Goal: Task Accomplishment & Management: Use online tool/utility

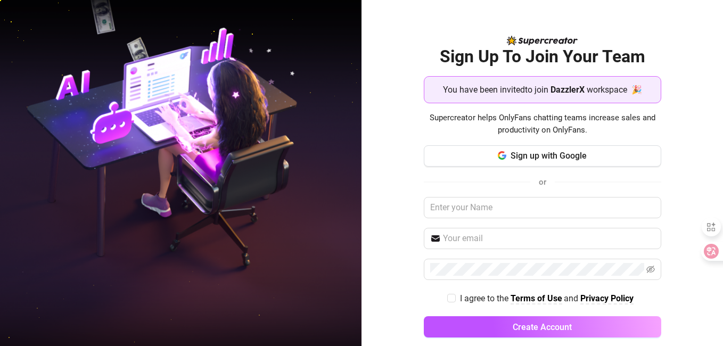
click at [641, 282] on div "Sign up with Google or I agree to the Terms of Use and Privacy Policy Create Ac…" at bounding box center [542, 246] width 237 height 202
click at [456, 207] on input "text" at bounding box center [542, 207] width 237 height 21
type input "damihlare bello"
click at [465, 243] on input "text" at bounding box center [549, 238] width 212 height 13
type input "[EMAIL_ADDRESS][DOMAIN_NAME]"
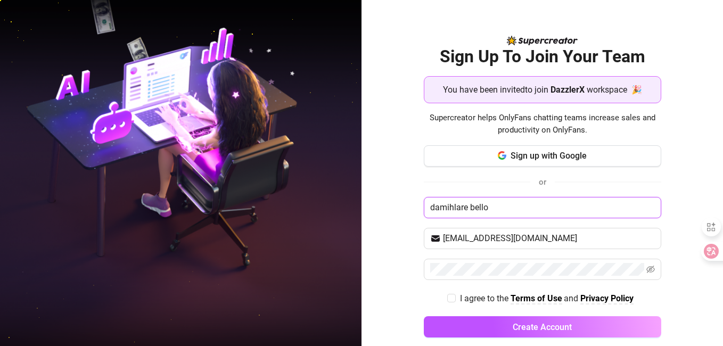
click at [424, 205] on input "damihlare bello" at bounding box center [542, 207] width 237 height 21
click at [427, 207] on input "damihlare bello" at bounding box center [542, 207] width 237 height 21
type input "Damihlare bello"
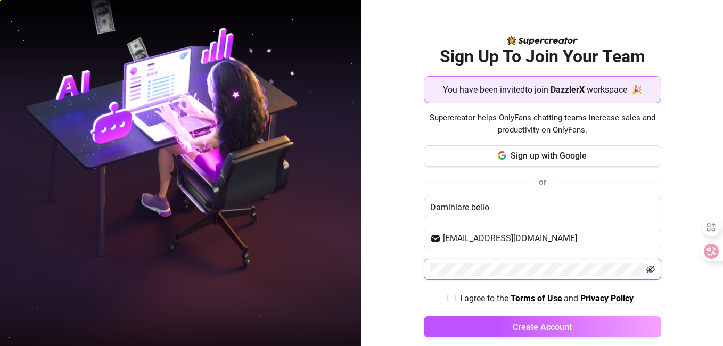
click at [646, 268] on icon "eye-invisible" at bounding box center [650, 269] width 9 height 9
click at [448, 301] on input "I agree to the Terms of Use and Privacy Policy" at bounding box center [450, 297] width 7 height 7
checkbox input "true"
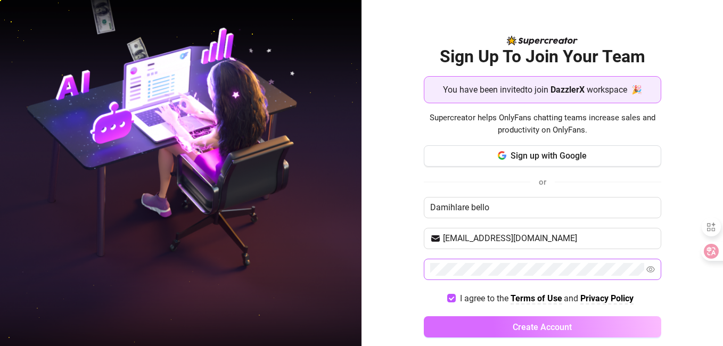
click at [475, 325] on button "Create Account" at bounding box center [542, 326] width 237 height 21
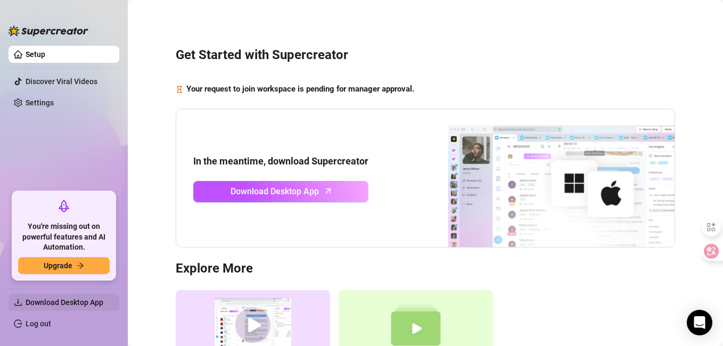
click at [61, 295] on span "Download Desktop App" at bounding box center [68, 302] width 85 height 17
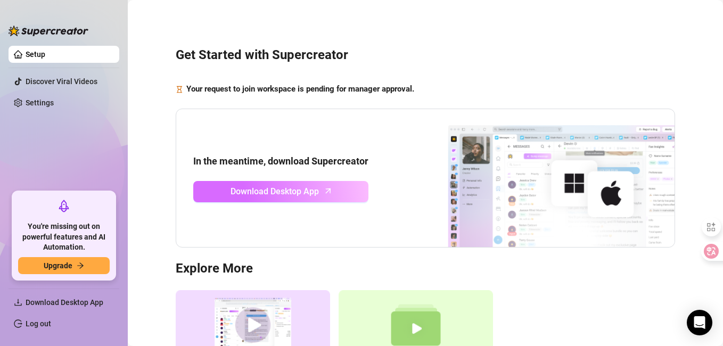
click at [240, 195] on span "Download Desktop App" at bounding box center [274, 191] width 88 height 13
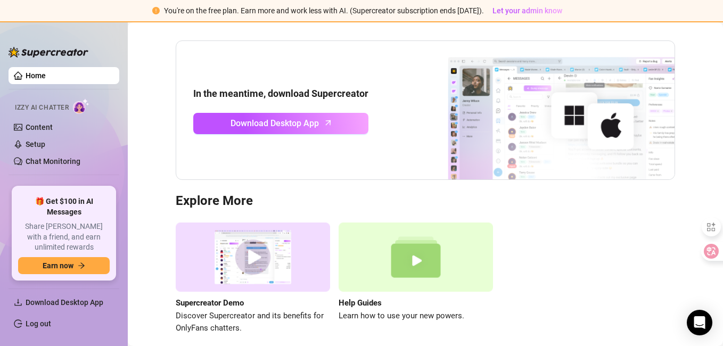
scroll to position [112, 0]
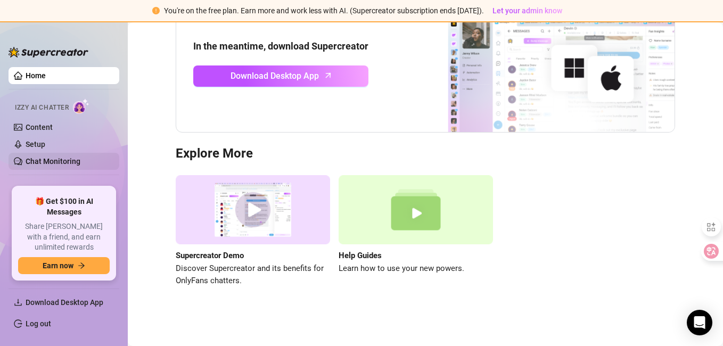
click at [45, 161] on link "Chat Monitoring" at bounding box center [53, 161] width 55 height 9
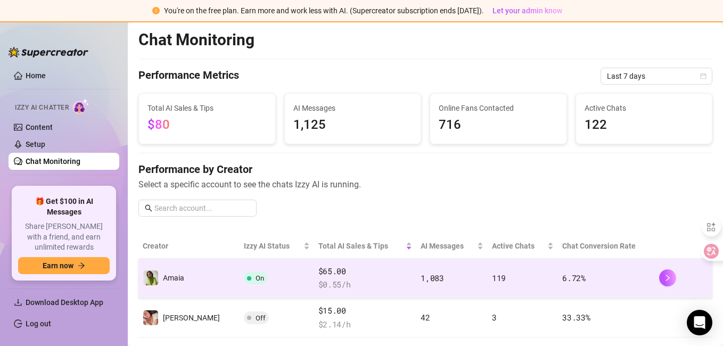
click at [385, 286] on span "$ 0.55 /h" at bounding box center [365, 284] width 94 height 13
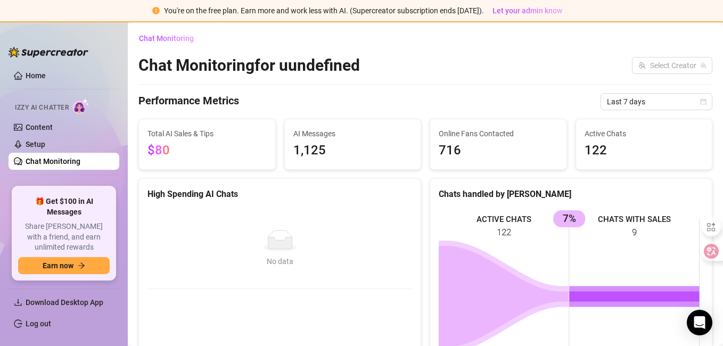
click at [337, 137] on span "AI Messages" at bounding box center [352, 134] width 119 height 12
click at [249, 139] on div "Total AI Sales & Tips $80" at bounding box center [206, 144] width 119 height 33
click at [349, 157] on span "1,125" at bounding box center [352, 150] width 119 height 20
click at [456, 151] on span "716" at bounding box center [498, 150] width 119 height 20
click at [560, 148] on div "Online Fans Contacted 716" at bounding box center [497, 144] width 137 height 51
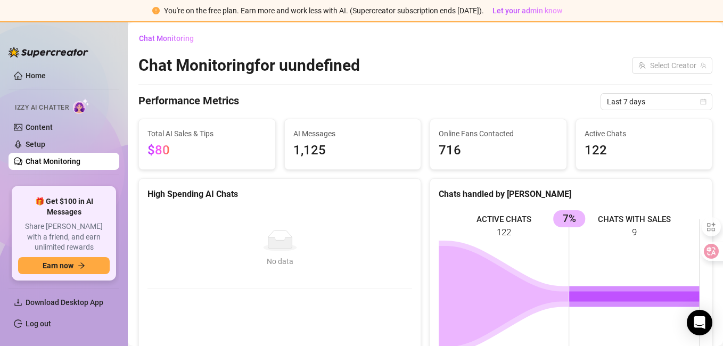
click at [531, 151] on span "716" at bounding box center [498, 150] width 119 height 20
click at [642, 138] on span "Active Chats" at bounding box center [643, 134] width 119 height 12
click at [339, 143] on span "1,125" at bounding box center [352, 150] width 119 height 20
click at [250, 145] on span "$80" at bounding box center [206, 150] width 119 height 20
click at [100, 186] on div "Automations" at bounding box center [64, 188] width 111 height 17
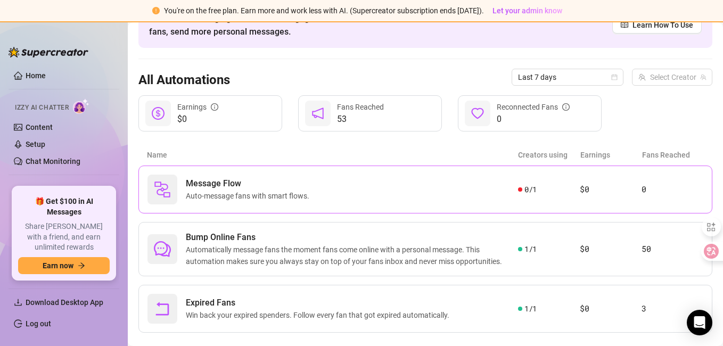
scroll to position [65, 0]
click at [333, 186] on div "Message Flow Auto-message fans with smart flows." at bounding box center [332, 189] width 370 height 30
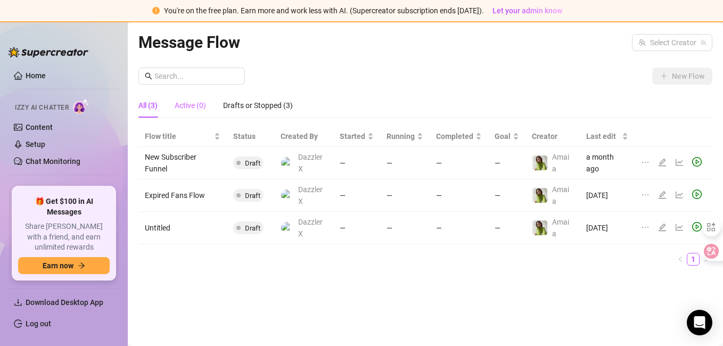
click at [187, 112] on div "Active (0)" at bounding box center [190, 105] width 31 height 24
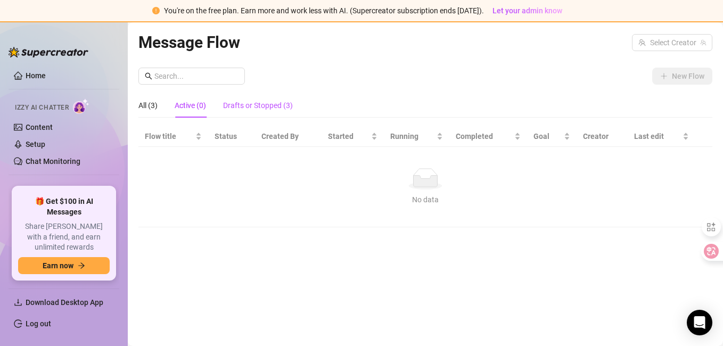
click at [244, 107] on div "Drafts or Stopped (3)" at bounding box center [258, 106] width 70 height 12
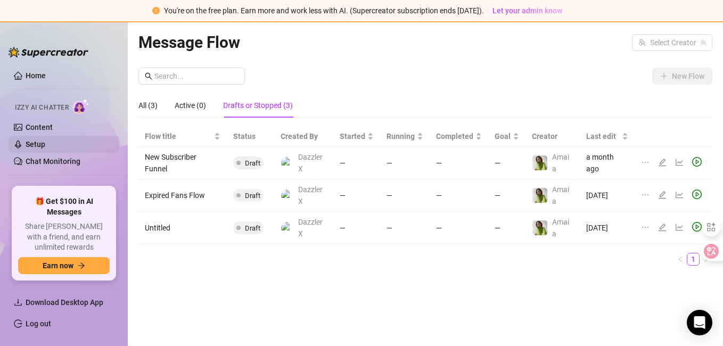
click at [40, 143] on link "Setup" at bounding box center [36, 144] width 20 height 9
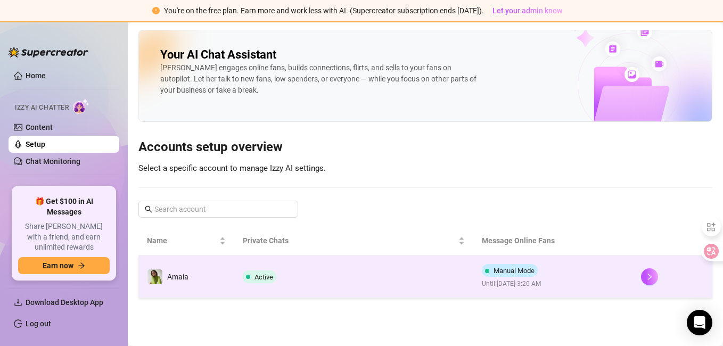
click at [315, 261] on td "Active" at bounding box center [353, 276] width 239 height 43
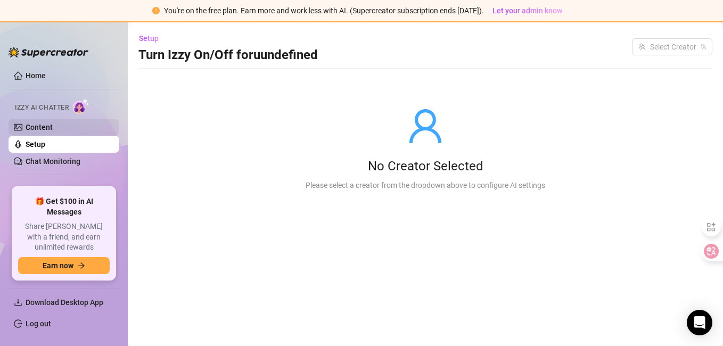
click at [53, 131] on link "Content" at bounding box center [39, 127] width 27 height 9
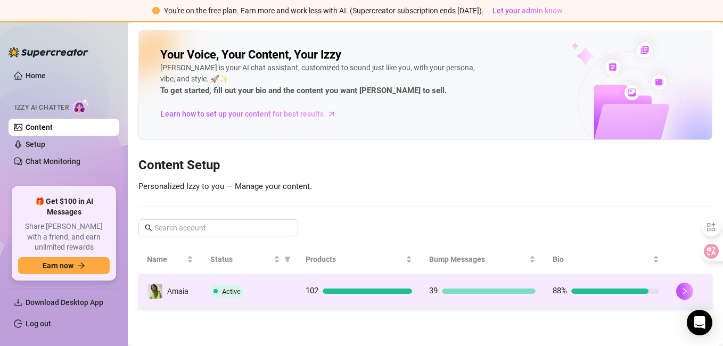
click at [592, 278] on td "88%" at bounding box center [605, 291] width 123 height 35
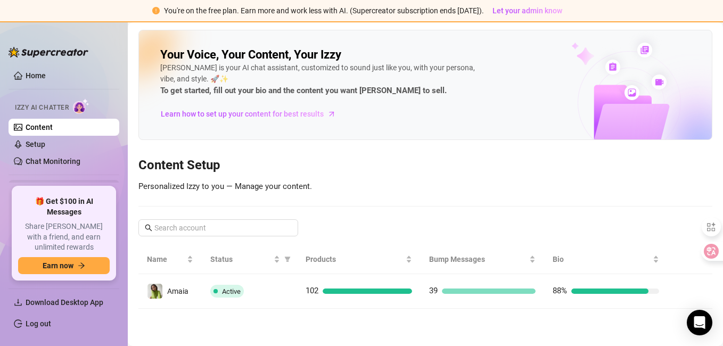
click at [72, 185] on span "Automations" at bounding box center [64, 188] width 76 height 17
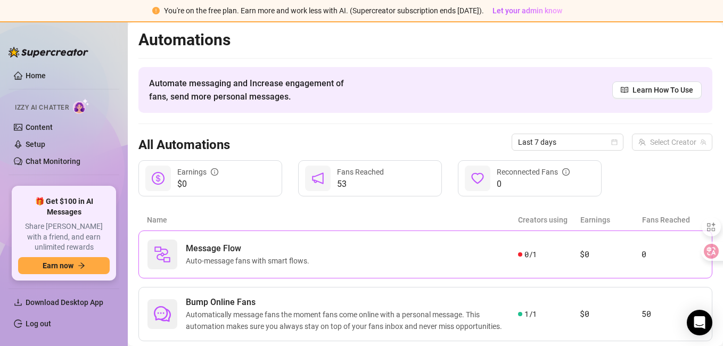
scroll to position [84, 0]
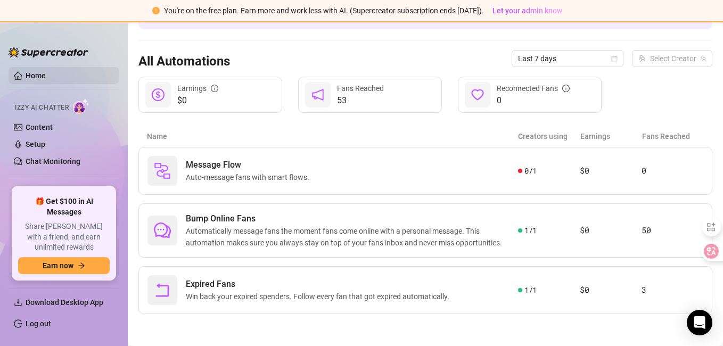
click at [46, 72] on link "Home" at bounding box center [36, 75] width 20 height 9
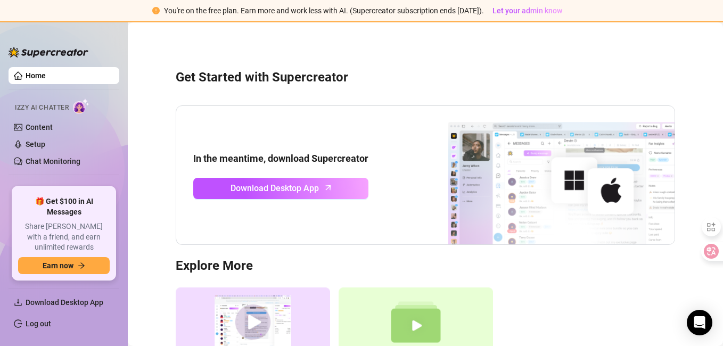
click at [512, 160] on img at bounding box center [541, 175] width 266 height 138
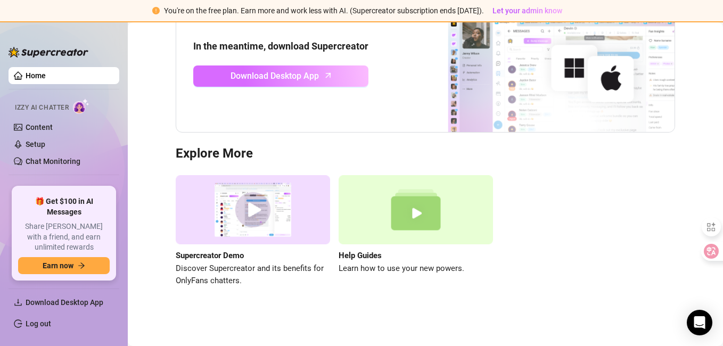
click at [311, 74] on span "Download Desktop App" at bounding box center [274, 75] width 88 height 13
